Goal: Information Seeking & Learning: Learn about a topic

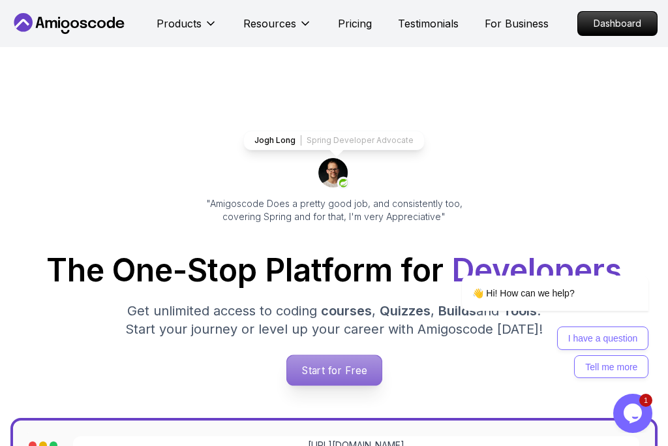
click at [347, 370] on p "Start for Free" at bounding box center [334, 370] width 95 height 30
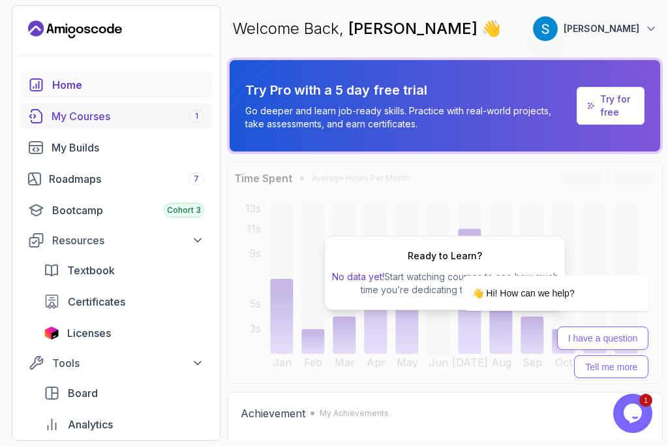
click at [164, 108] on div "My Courses 1" at bounding box center [128, 116] width 153 height 16
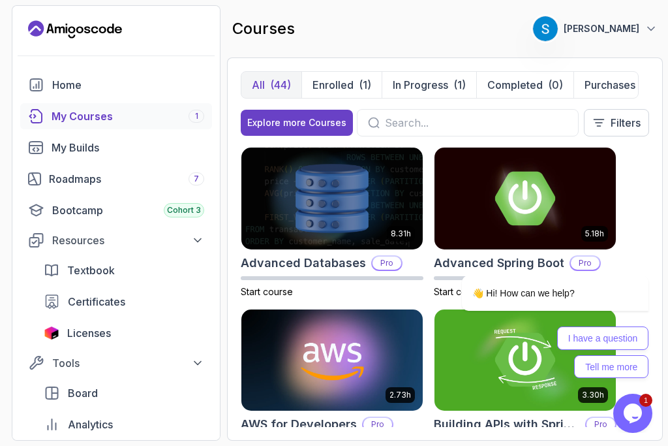
click at [435, 128] on input "text" at bounding box center [476, 123] width 183 height 16
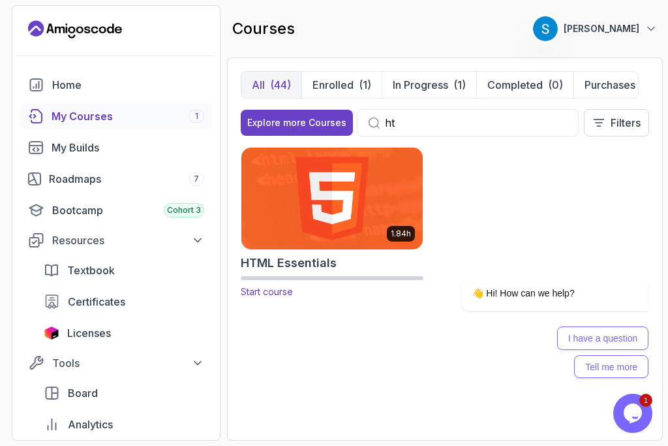
type input "ht"
click at [360, 220] on img at bounding box center [332, 198] width 191 height 106
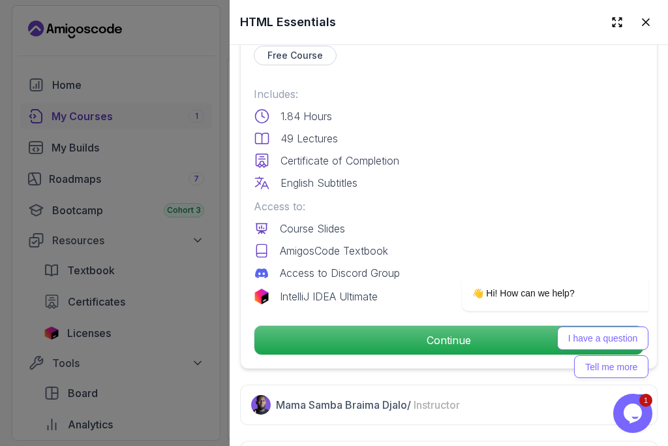
scroll to position [287, 0]
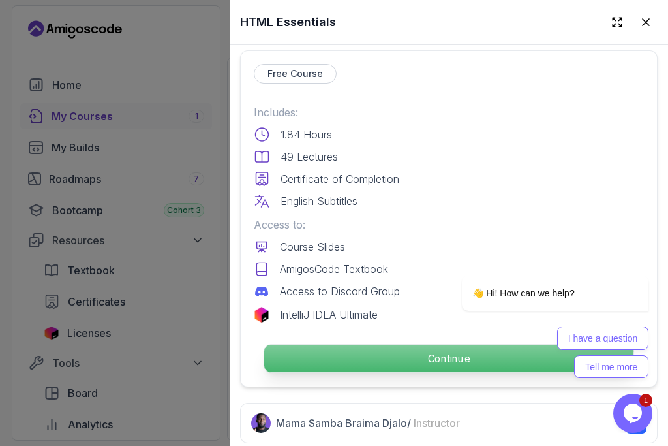
click at [407, 355] on p "Continue" at bounding box center [448, 358] width 369 height 27
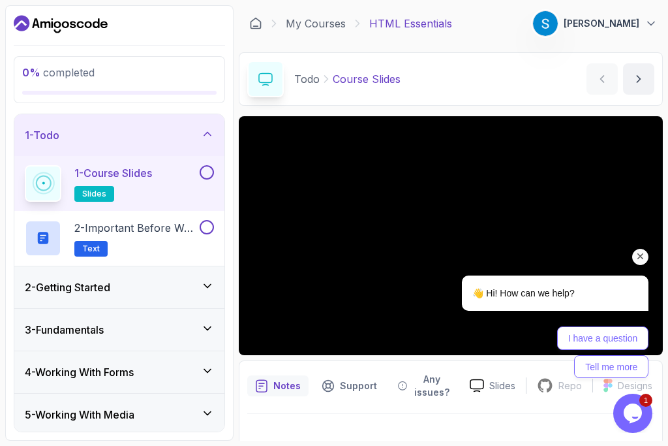
click at [641, 260] on icon "Chat attention grabber" at bounding box center [641, 257] width 12 height 12
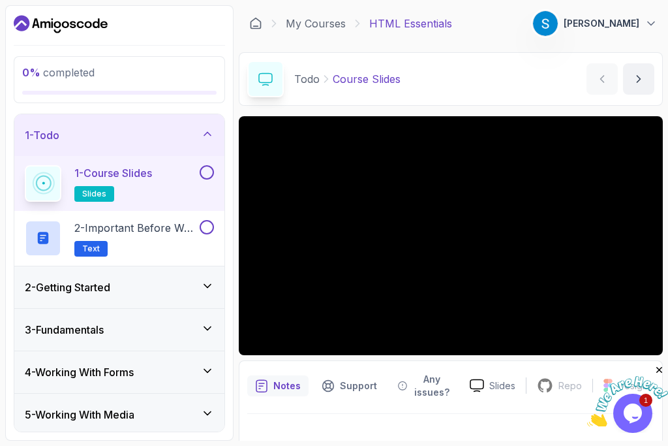
click at [660, 368] on icon "Close" at bounding box center [660, 370] width 12 height 12
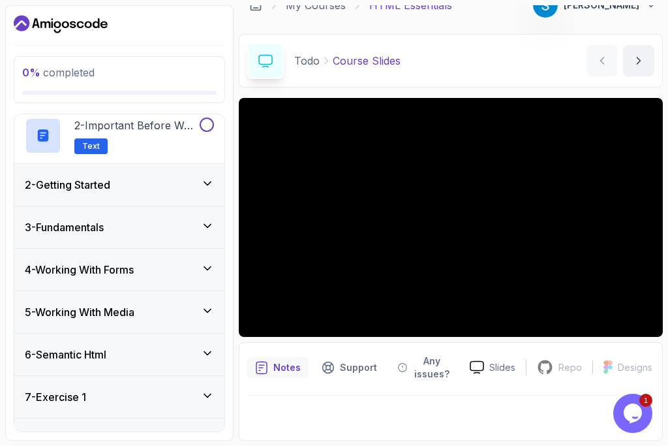
scroll to position [93, 0]
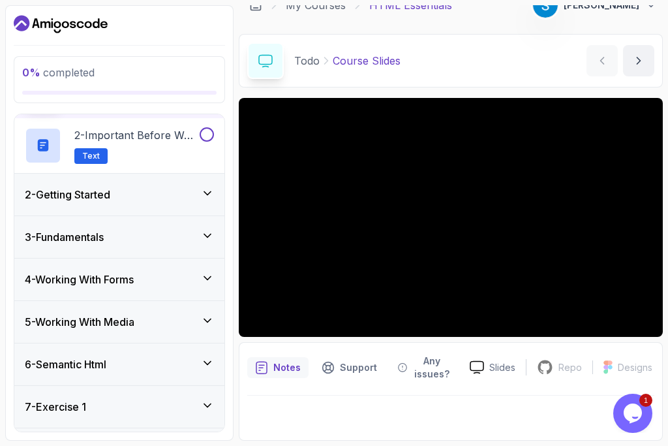
click at [107, 200] on h3 "2 - Getting Started" at bounding box center [68, 195] width 86 height 16
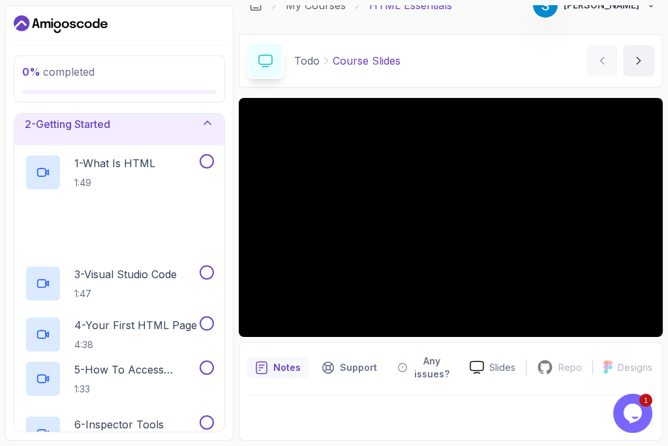
scroll to position [53, 0]
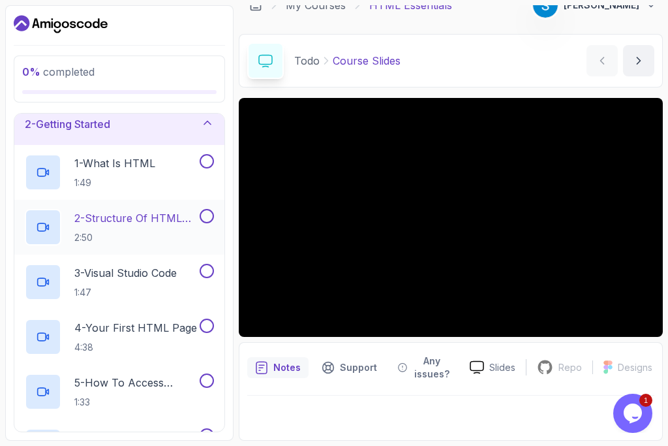
click at [144, 223] on p "2 - Structure Of HTML Page" at bounding box center [135, 218] width 123 height 16
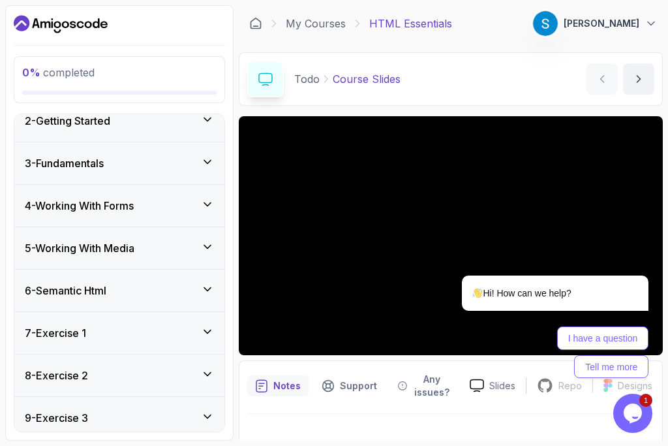
scroll to position [165, 0]
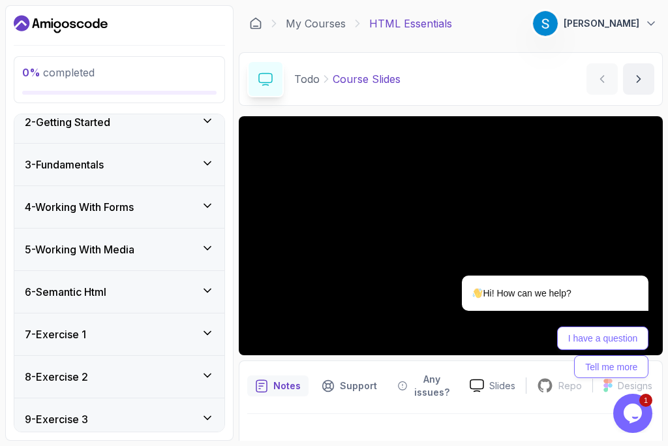
click at [207, 164] on icon at bounding box center [207, 162] width 7 height 3
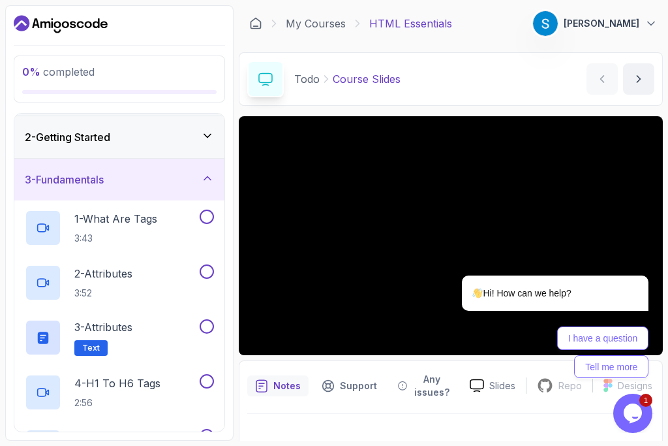
scroll to position [0, 0]
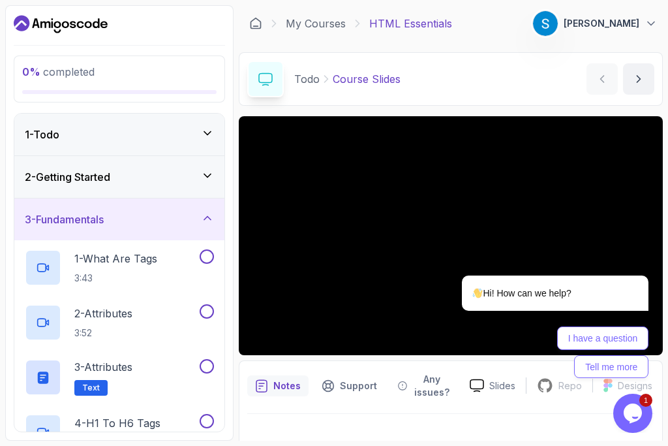
click at [285, 17] on div "My Courses HTML Essentials" at bounding box center [350, 24] width 203 height 16
click at [313, 27] on link "My Courses" at bounding box center [316, 24] width 60 height 16
